Goal: Transaction & Acquisition: Purchase product/service

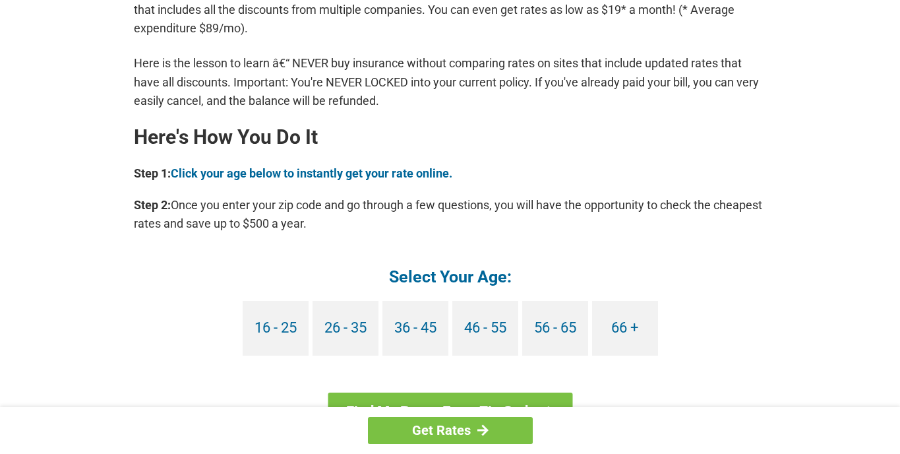
scroll to position [1098, 0]
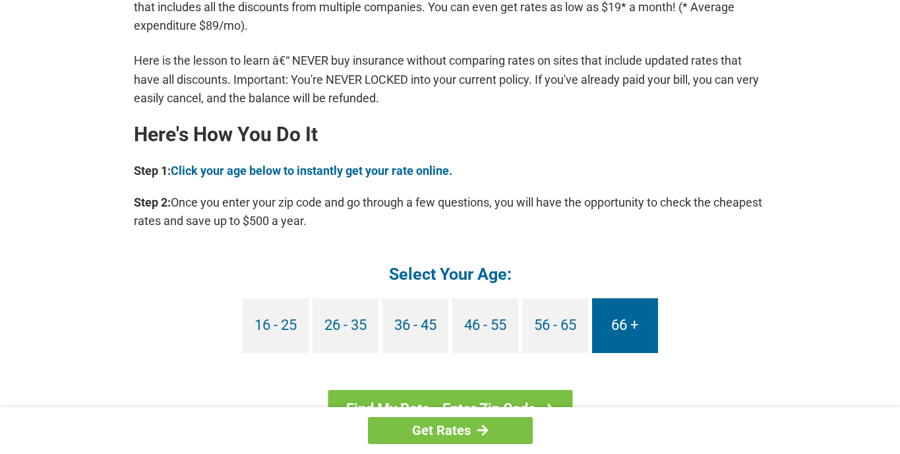
click at [622, 324] on link "66 +" at bounding box center [625, 325] width 66 height 55
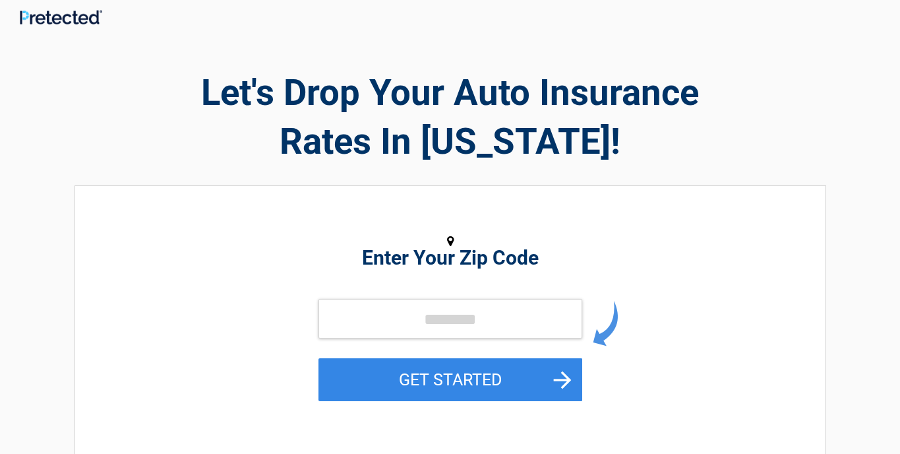
scroll to position [16, 0]
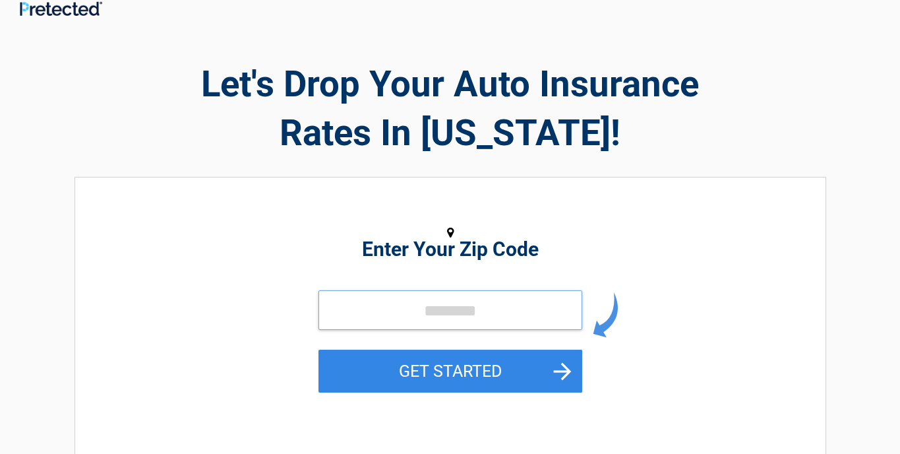
click at [495, 300] on input "tel" at bounding box center [450, 310] width 264 height 40
type input "*****"
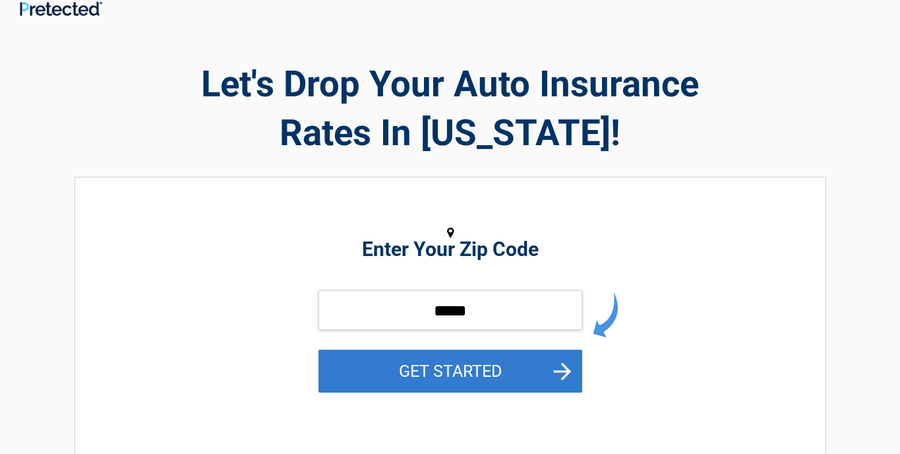
click at [490, 372] on button "GET STARTED" at bounding box center [450, 370] width 264 height 43
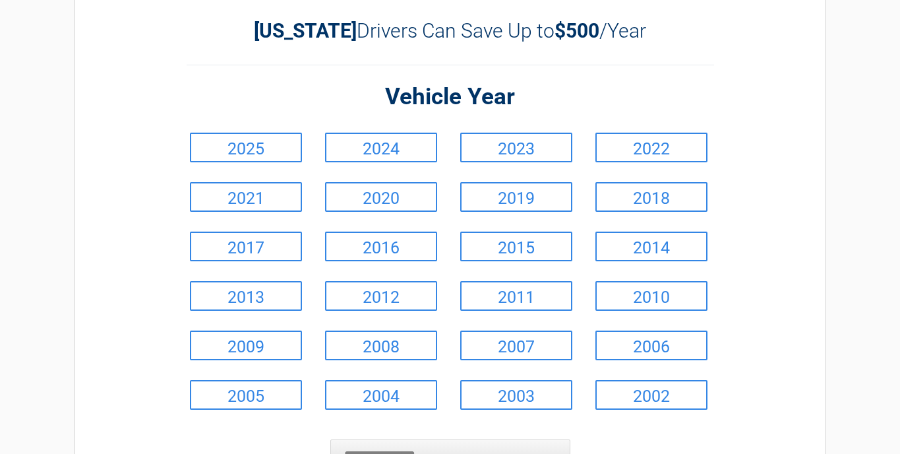
scroll to position [0, 0]
